Goal: Information Seeking & Learning: Learn about a topic

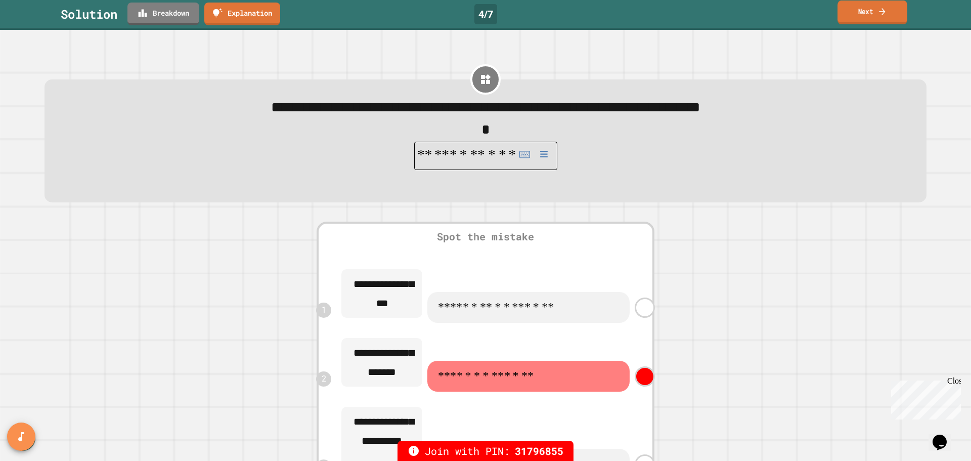
click at [856, 19] on link "Next" at bounding box center [872, 13] width 70 height 24
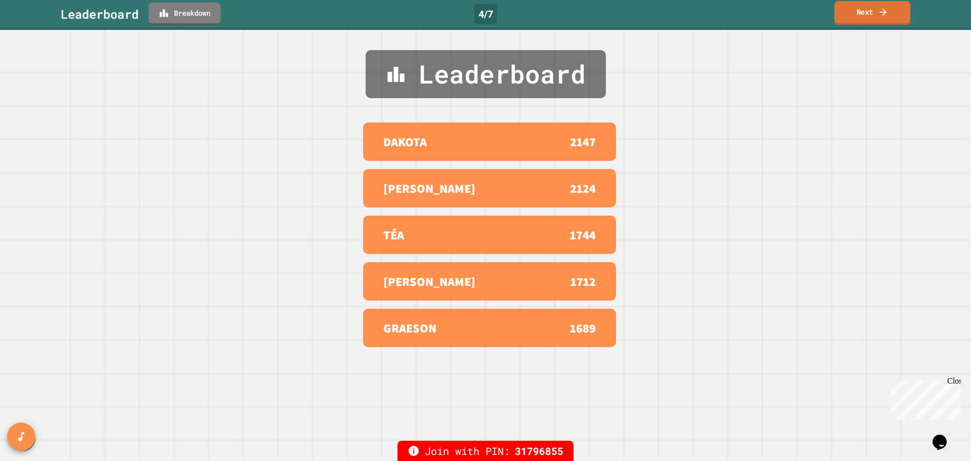
click at [856, 19] on link "Next" at bounding box center [872, 13] width 76 height 24
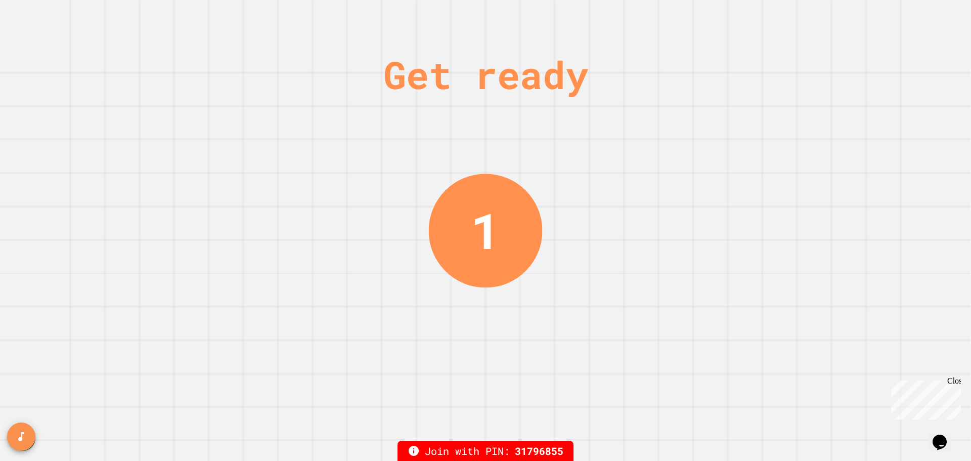
click at [814, 331] on div "Get ready 1" at bounding box center [485, 230] width 971 height 461
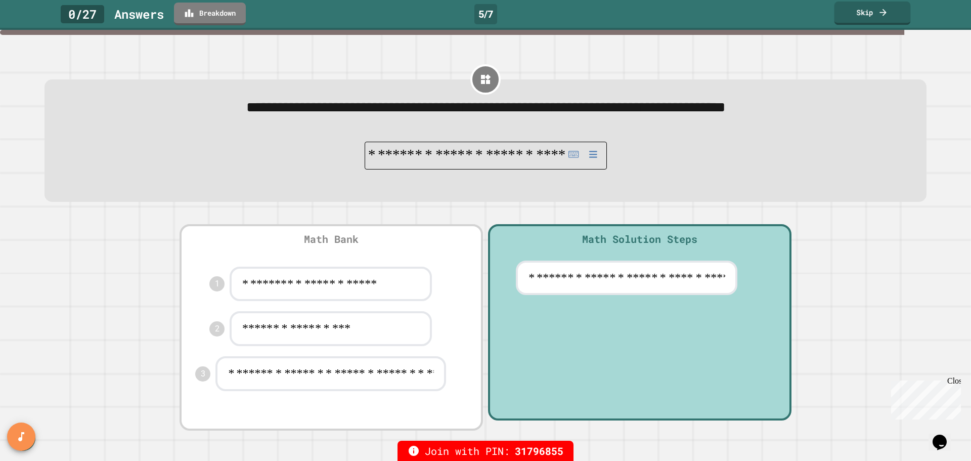
click at [882, 8] on icon at bounding box center [883, 12] width 10 height 11
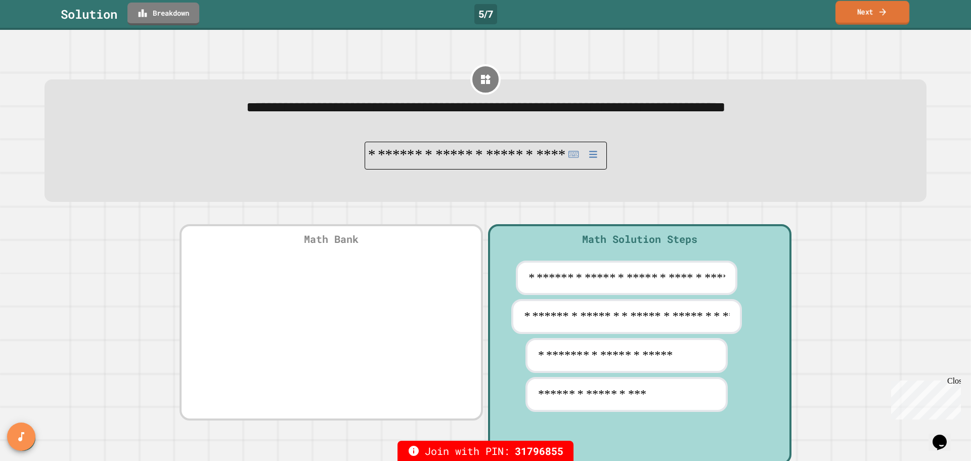
click at [882, 15] on icon at bounding box center [883, 12] width 10 height 11
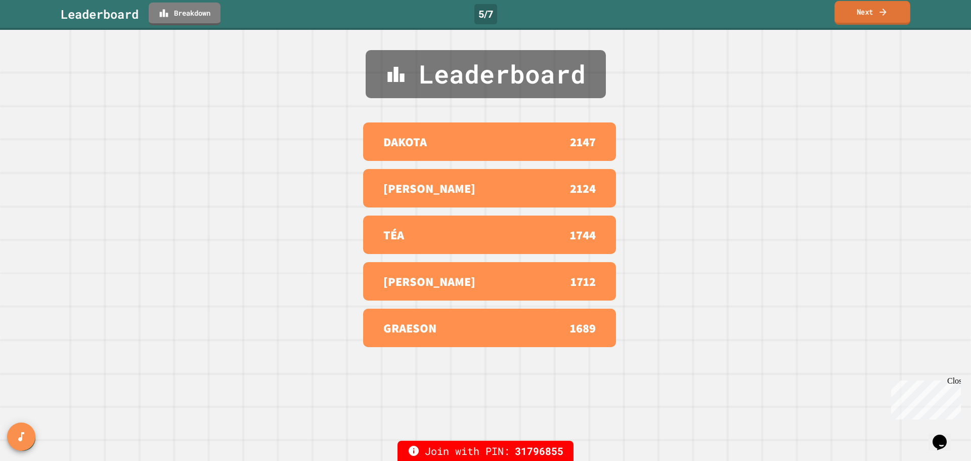
click at [882, 15] on icon at bounding box center [883, 12] width 10 height 11
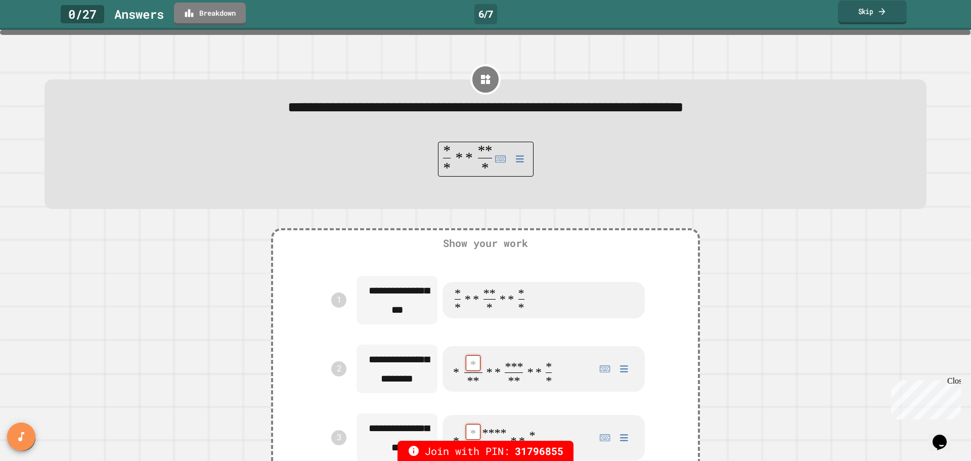
click at [881, 12] on icon at bounding box center [881, 11] width 9 height 11
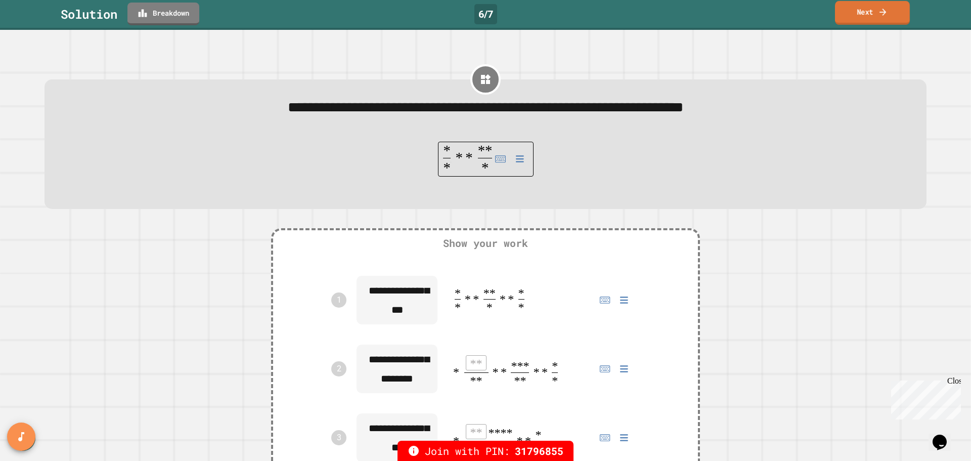
click at [882, 11] on icon at bounding box center [883, 12] width 10 height 11
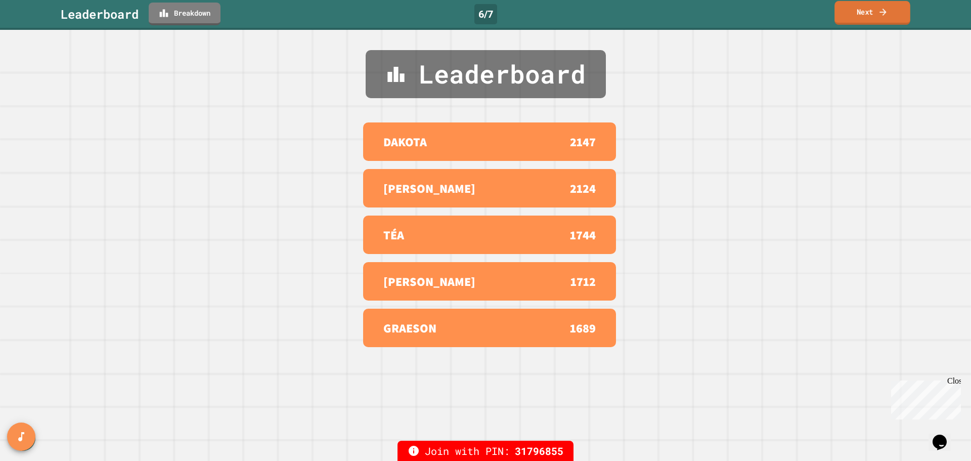
click at [883, 10] on icon at bounding box center [883, 12] width 10 height 11
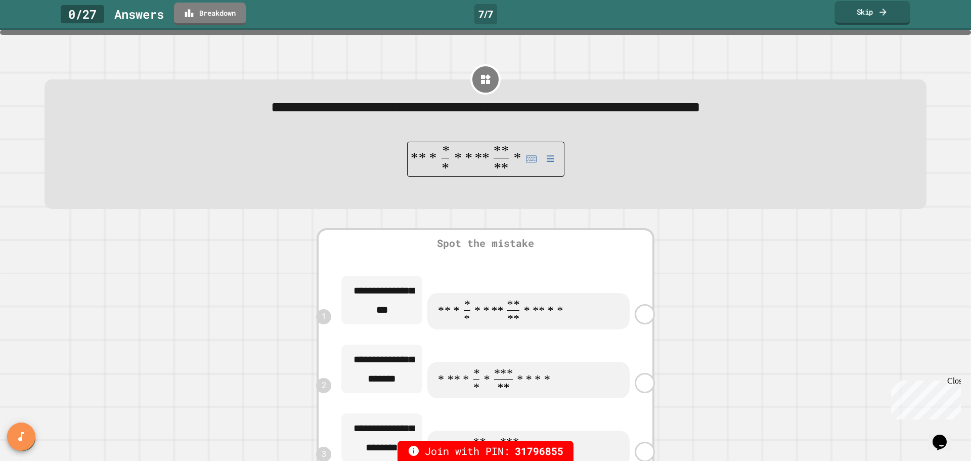
click at [877, 12] on link "Skip" at bounding box center [871, 13] width 75 height 24
type textarea "*"
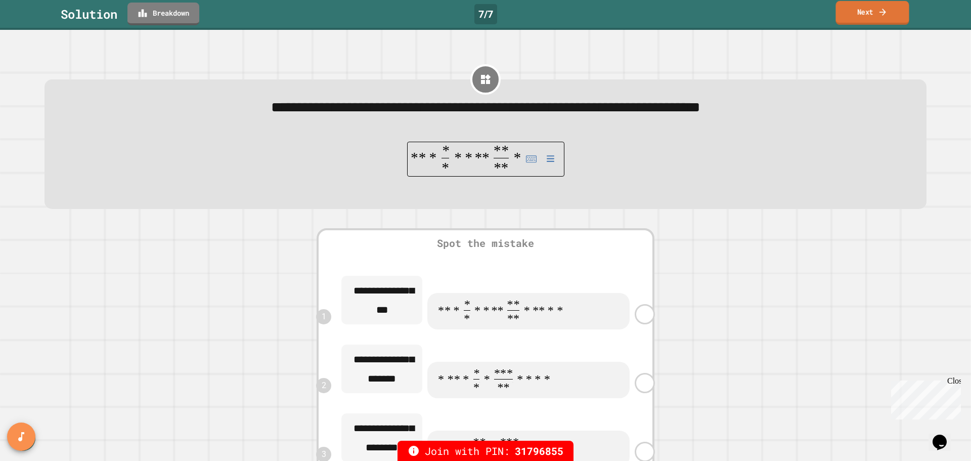
click at [877, 12] on link "Next" at bounding box center [871, 13] width 73 height 24
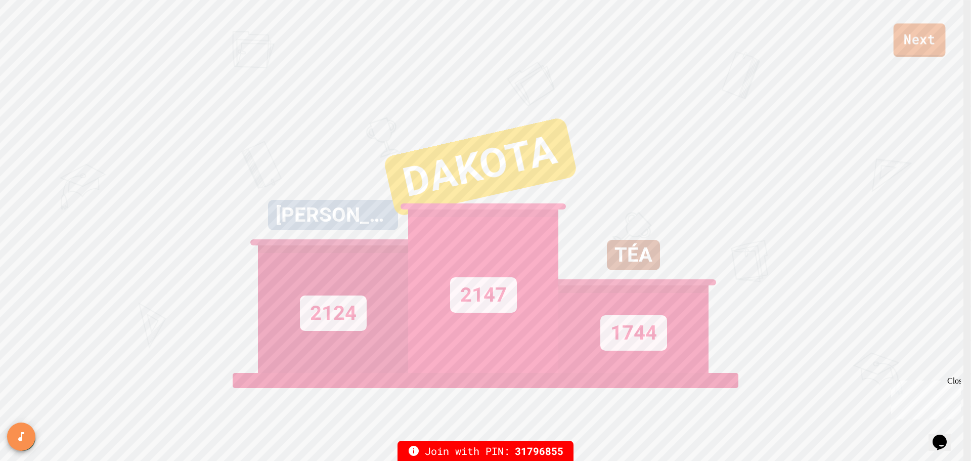
click at [919, 36] on link "Next" at bounding box center [919, 39] width 52 height 33
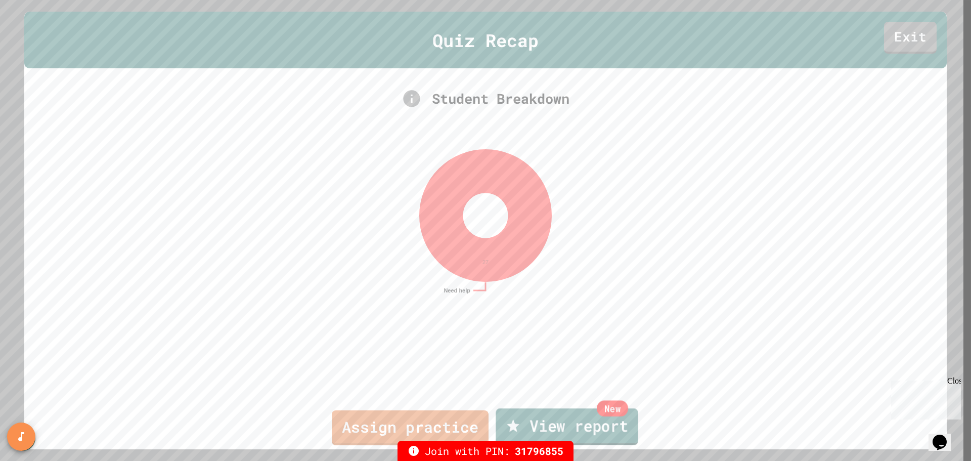
click at [602, 426] on link "New View report" at bounding box center [567, 426] width 142 height 36
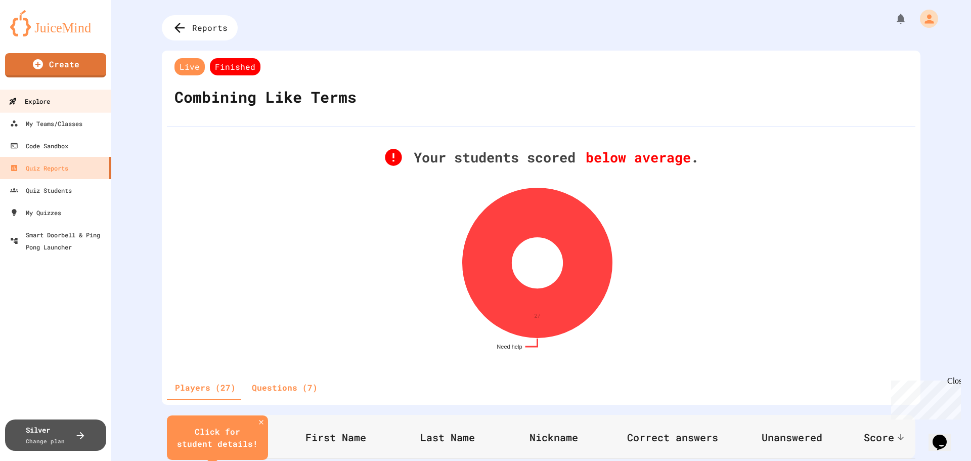
click at [52, 99] on link "Explore" at bounding box center [55, 100] width 115 height 23
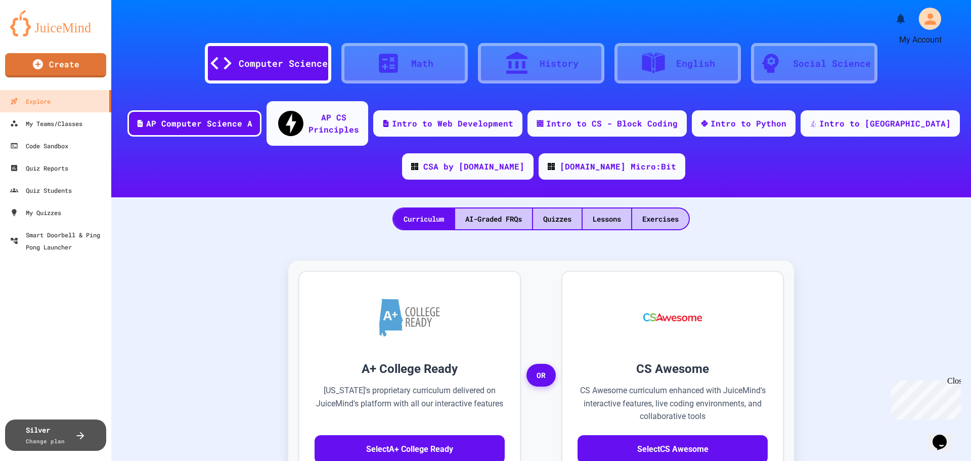
click at [924, 21] on icon "My Account" at bounding box center [929, 18] width 11 height 11
click at [887, 460] on div at bounding box center [485, 461] width 971 height 0
click at [411, 67] on div "Math" at bounding box center [422, 64] width 22 height 14
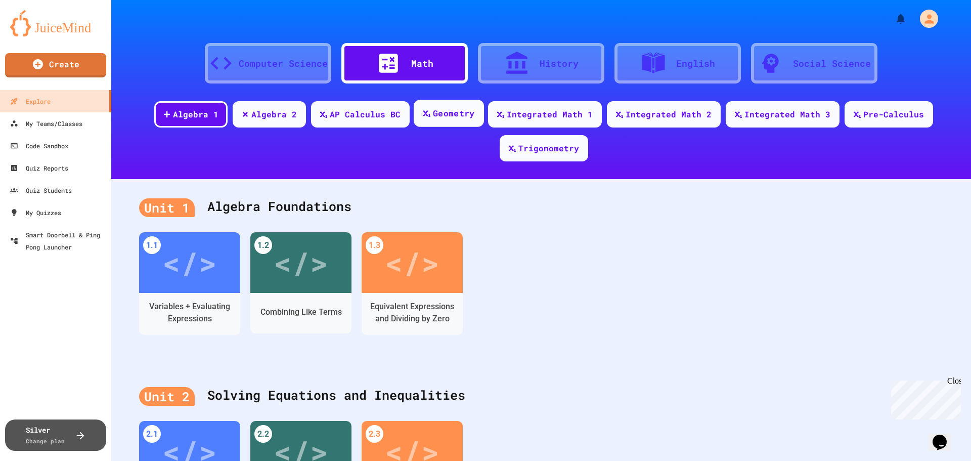
click at [434, 109] on div "Geometry" at bounding box center [453, 113] width 41 height 13
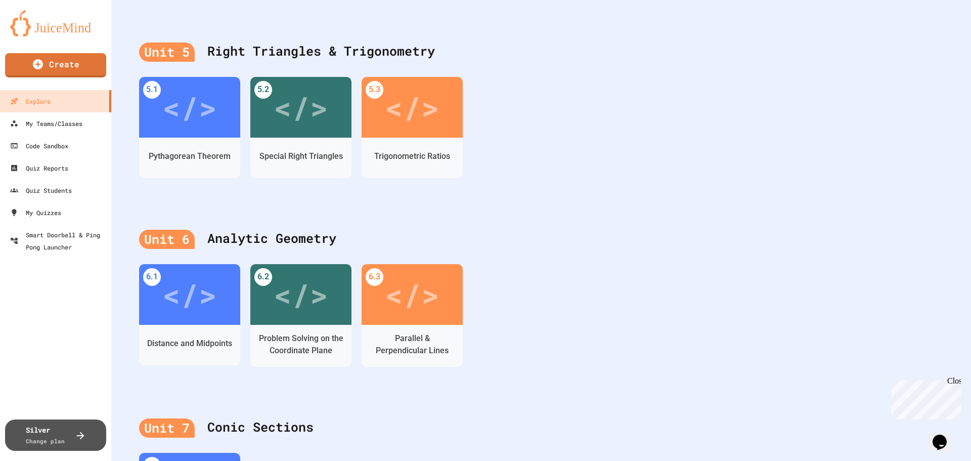
scroll to position [1011, 0]
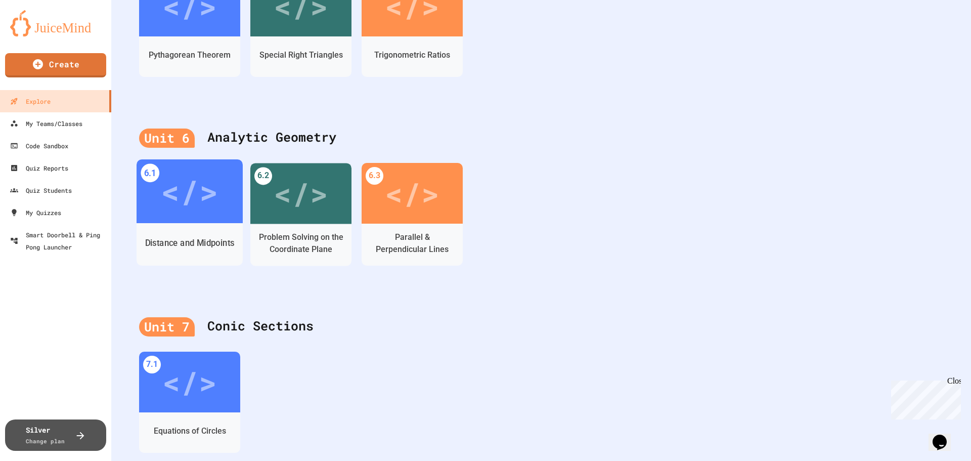
click at [200, 234] on div "Distance and Midpoints" at bounding box center [190, 242] width 106 height 29
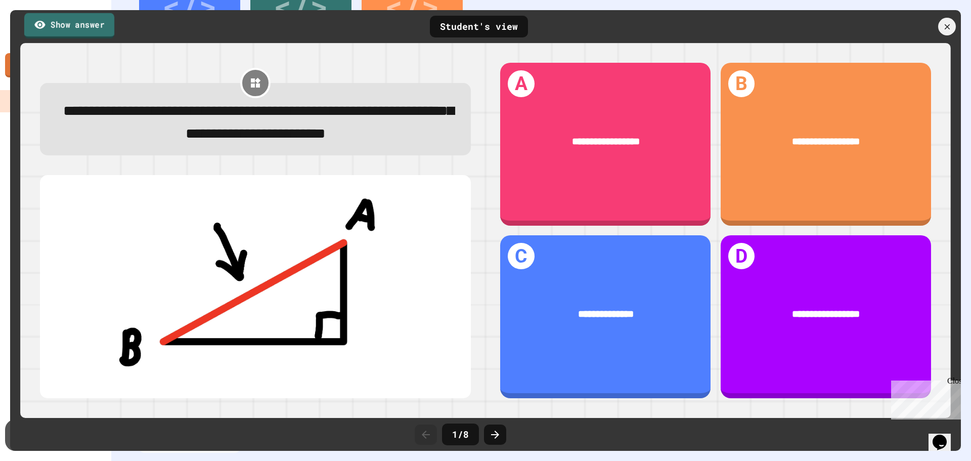
click at [84, 35] on link "Show answer" at bounding box center [69, 25] width 90 height 25
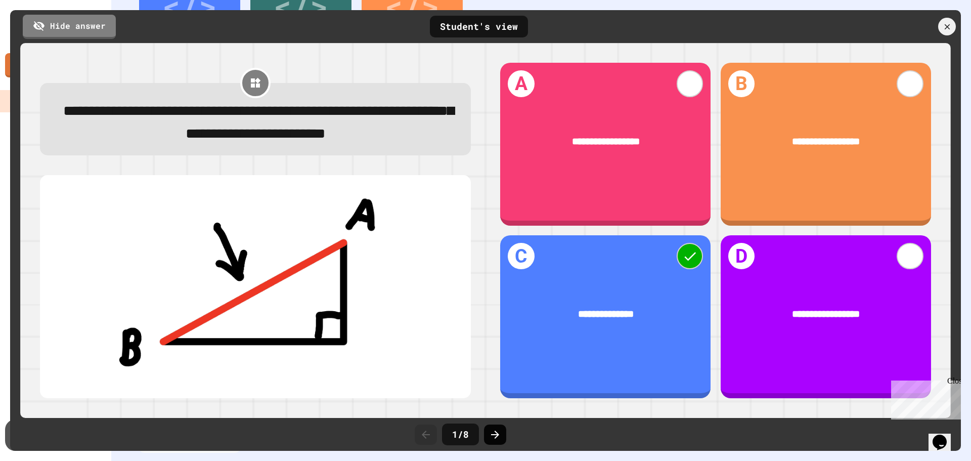
click at [497, 431] on icon at bounding box center [495, 434] width 12 height 12
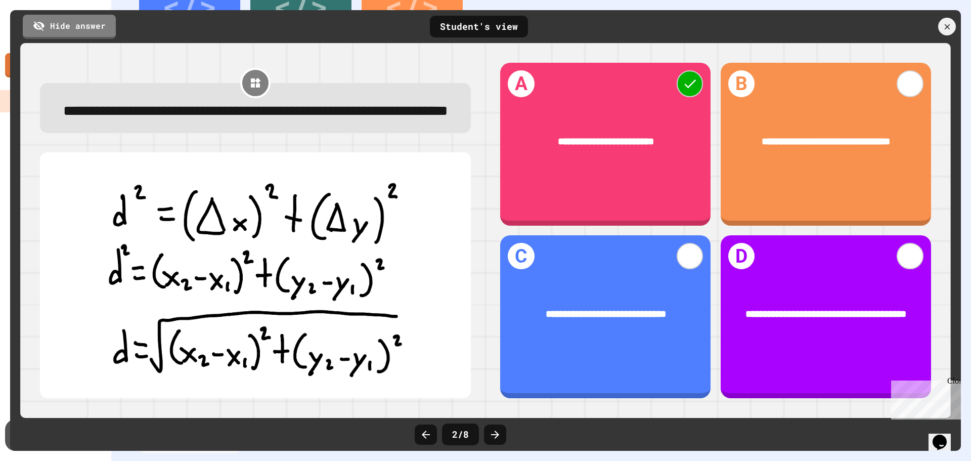
click at [497, 431] on icon at bounding box center [495, 434] width 12 height 12
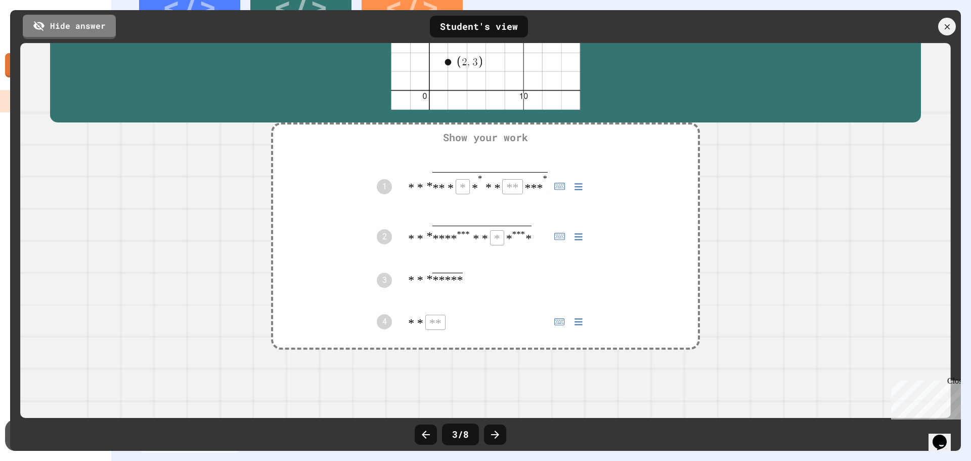
scroll to position [242, 0]
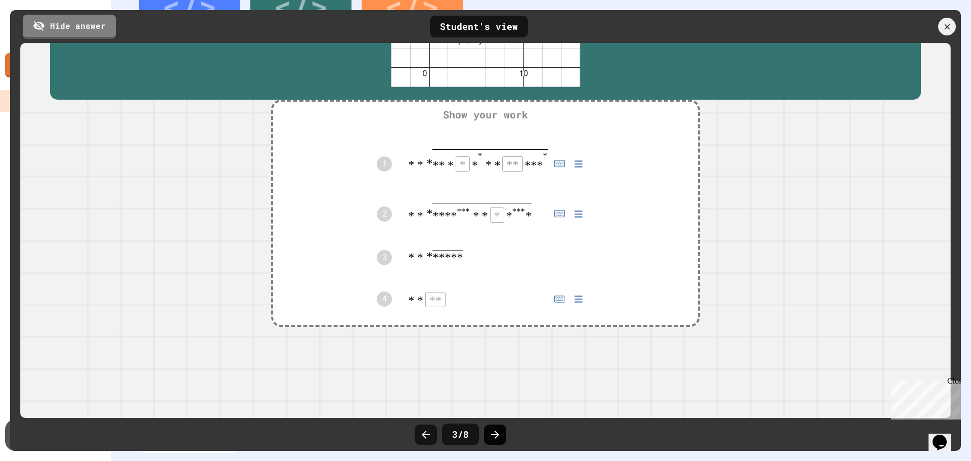
click at [492, 425] on div at bounding box center [495, 434] width 22 height 20
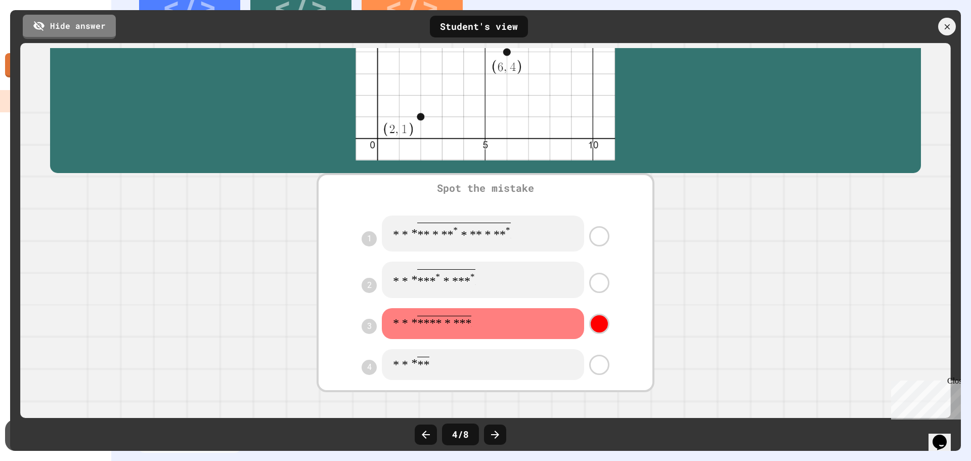
scroll to position [240, 0]
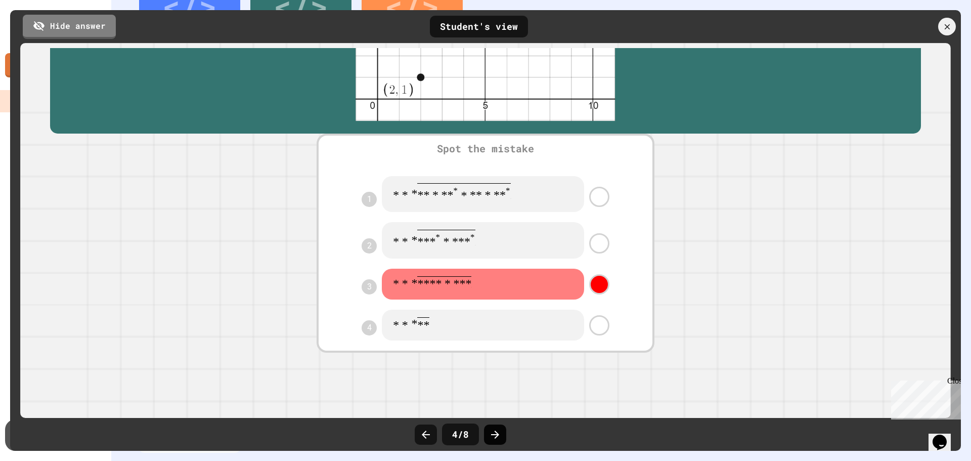
click at [500, 436] on icon at bounding box center [495, 434] width 12 height 12
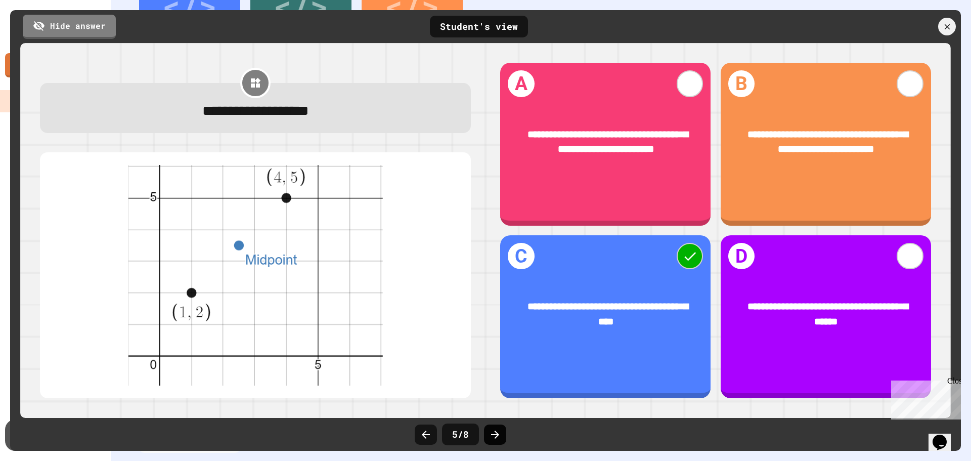
click at [502, 433] on div at bounding box center [495, 434] width 22 height 20
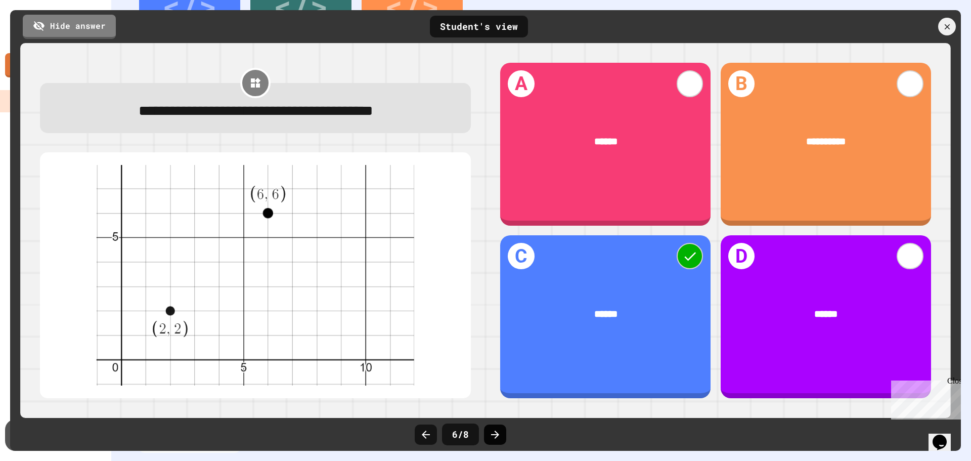
click at [494, 430] on icon at bounding box center [495, 434] width 12 height 12
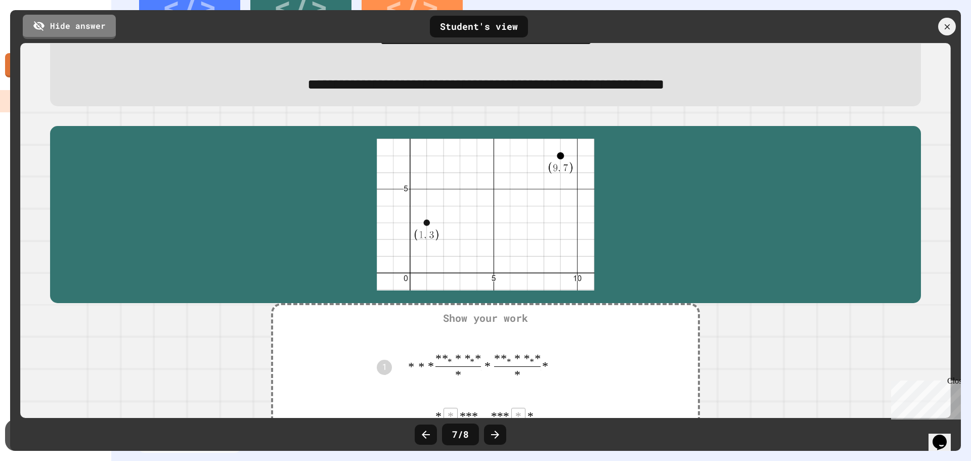
scroll to position [0, 0]
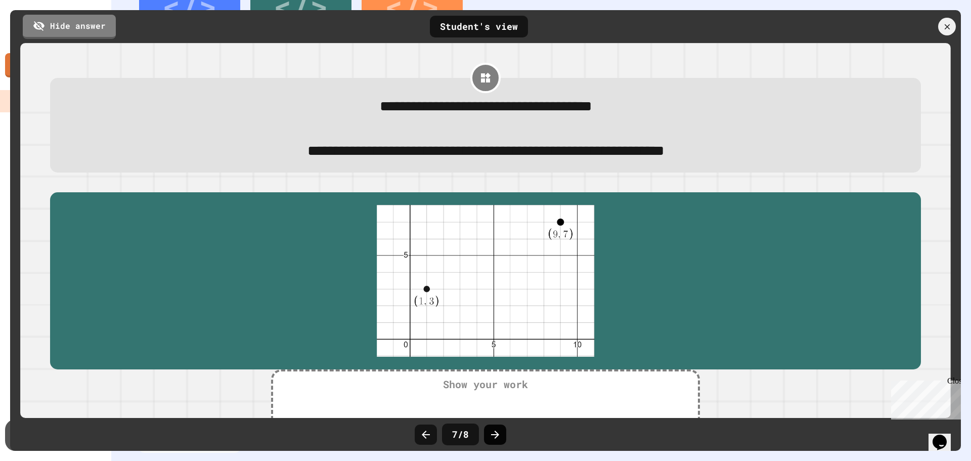
click at [498, 435] on icon at bounding box center [495, 434] width 8 height 8
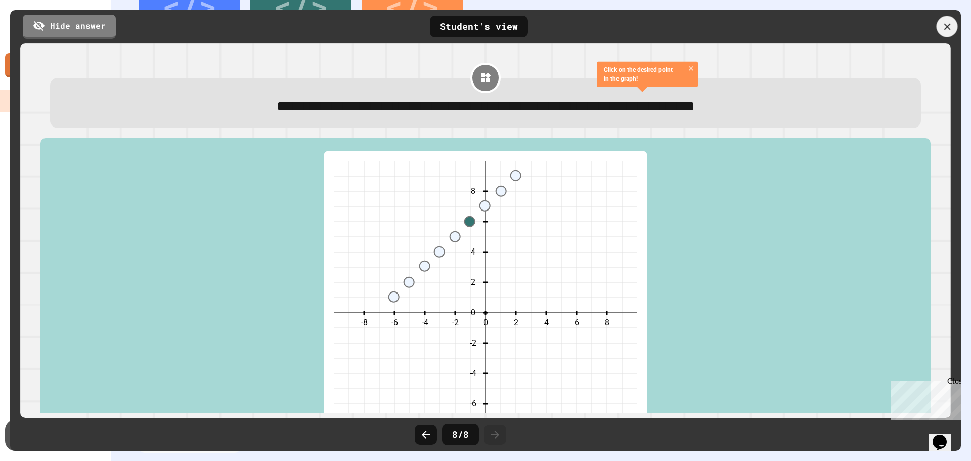
click at [946, 27] on icon at bounding box center [946, 26] width 7 height 7
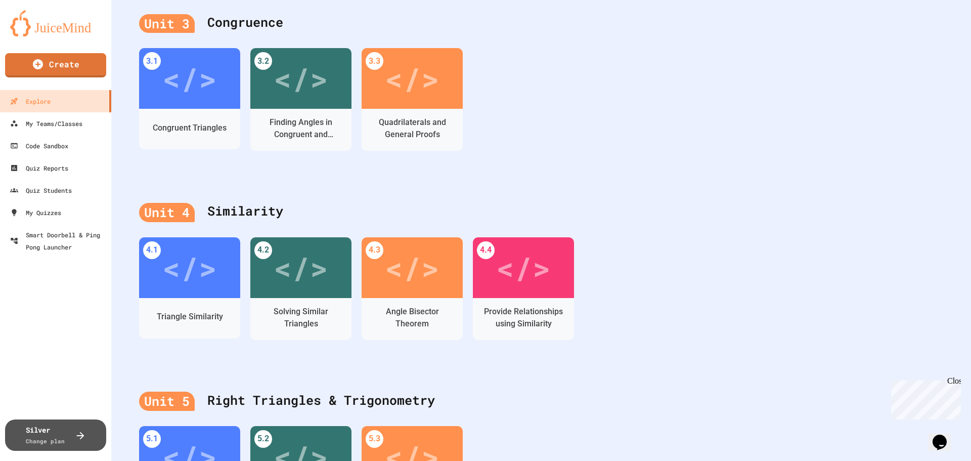
scroll to position [359, 0]
